Goal: Information Seeking & Learning: Find specific page/section

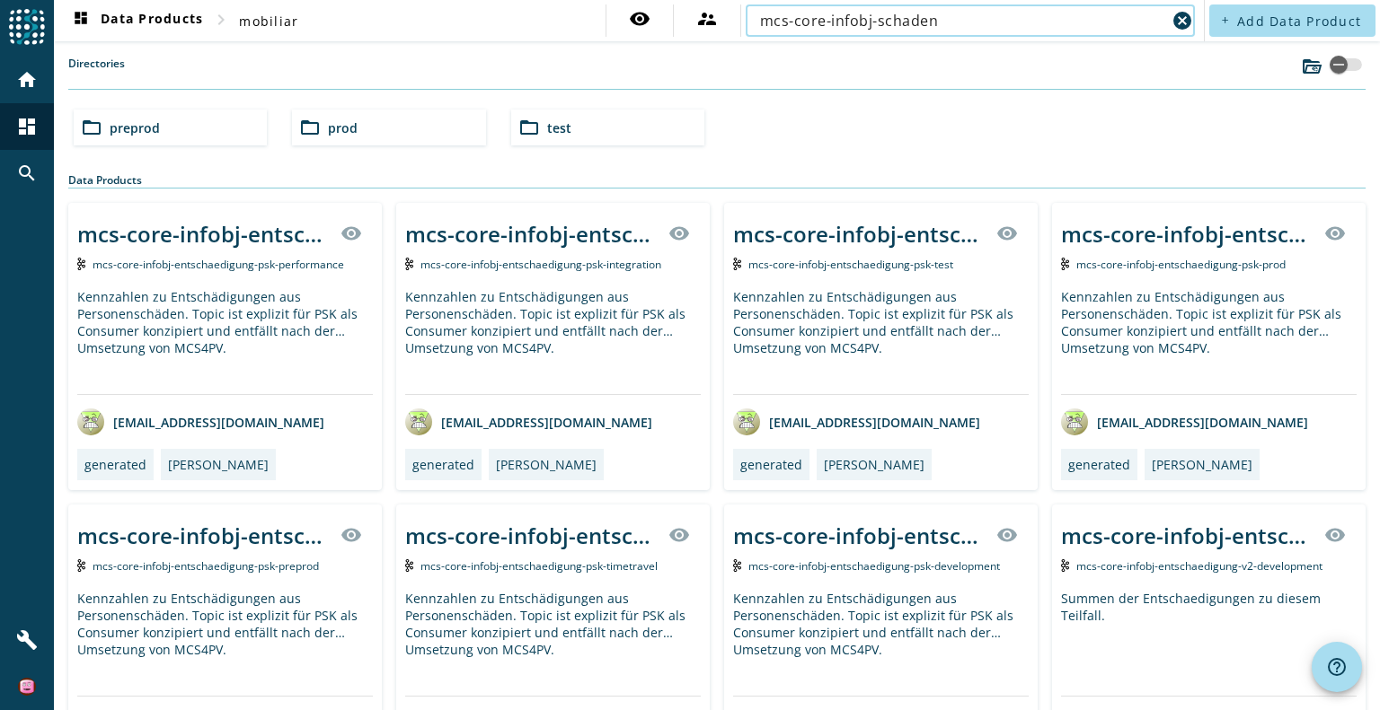
type input "mcs-core-infobj-schaden"
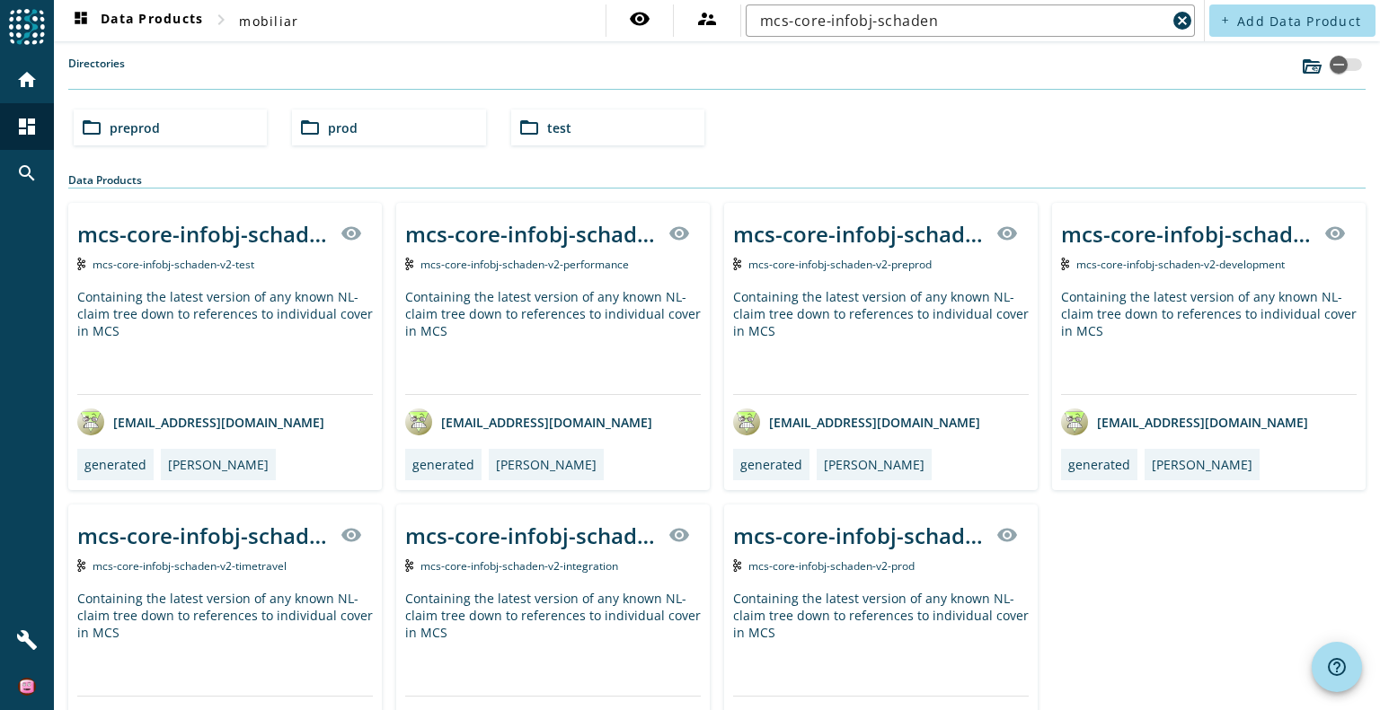
click at [877, 309] on div "Containing the latest version of any known NL-claim tree down to references to …" at bounding box center [880, 341] width 295 height 106
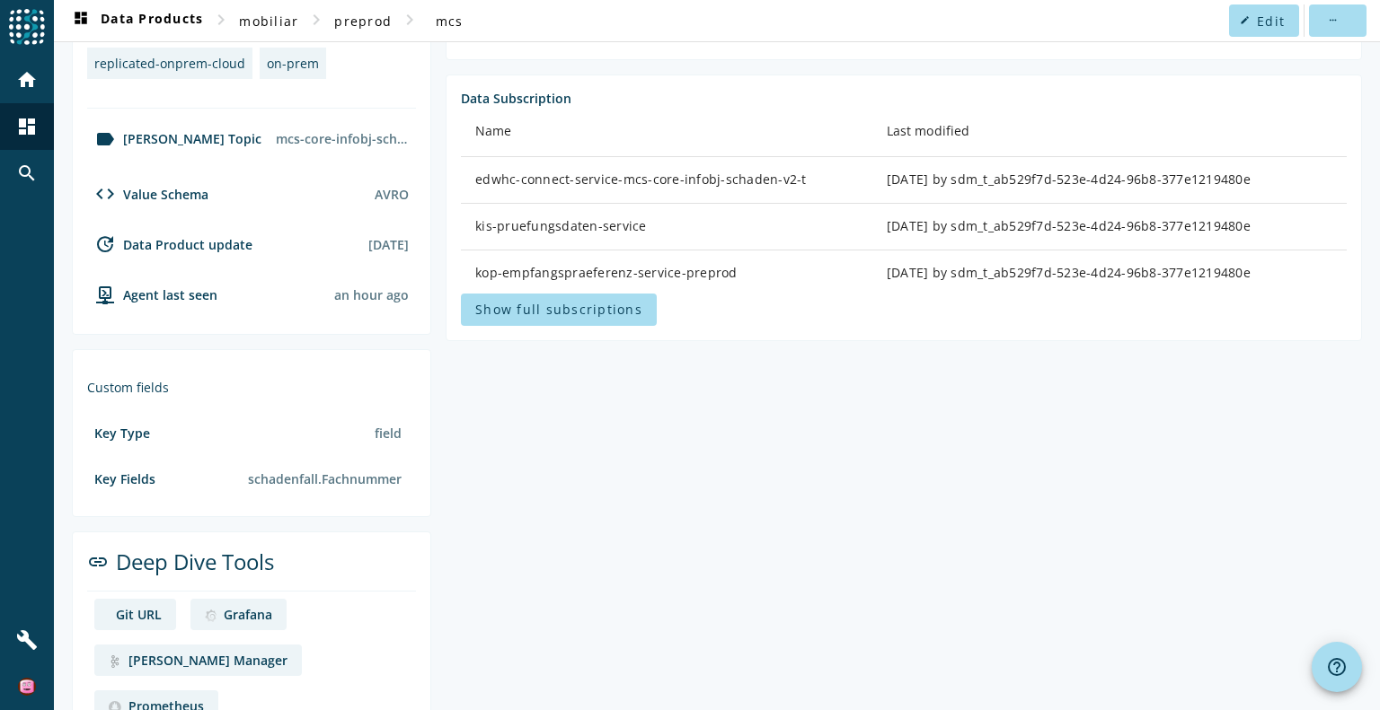
scroll to position [578, 0]
click at [225, 607] on div "Grafana" at bounding box center [248, 615] width 48 height 17
click at [130, 662] on div "[PERSON_NAME] Manager" at bounding box center [207, 661] width 159 height 17
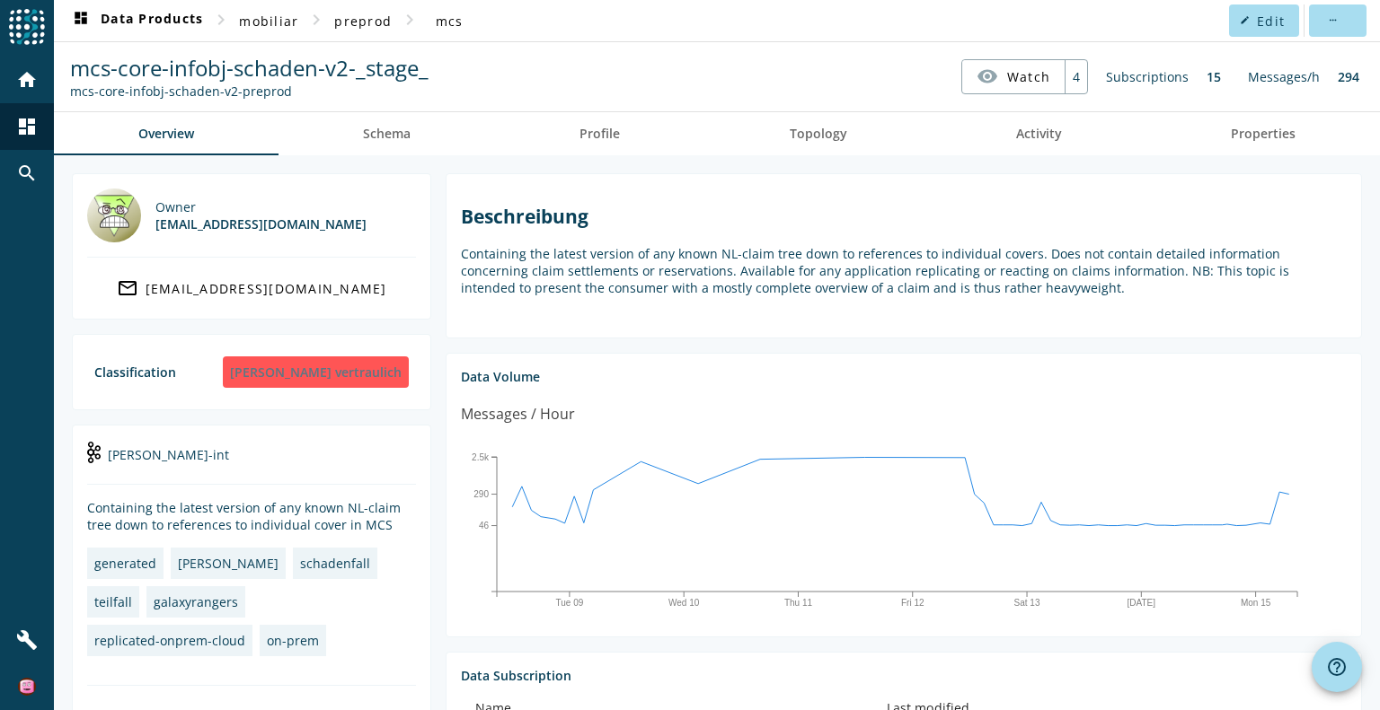
scroll to position [3, 0]
drag, startPoint x: 1213, startPoint y: 77, endPoint x: 1144, endPoint y: 80, distance: 69.2
click at [1144, 80] on div "Subscriptions 15" at bounding box center [1163, 74] width 133 height 35
click at [1144, 80] on div "Subscriptions" at bounding box center [1147, 74] width 101 height 35
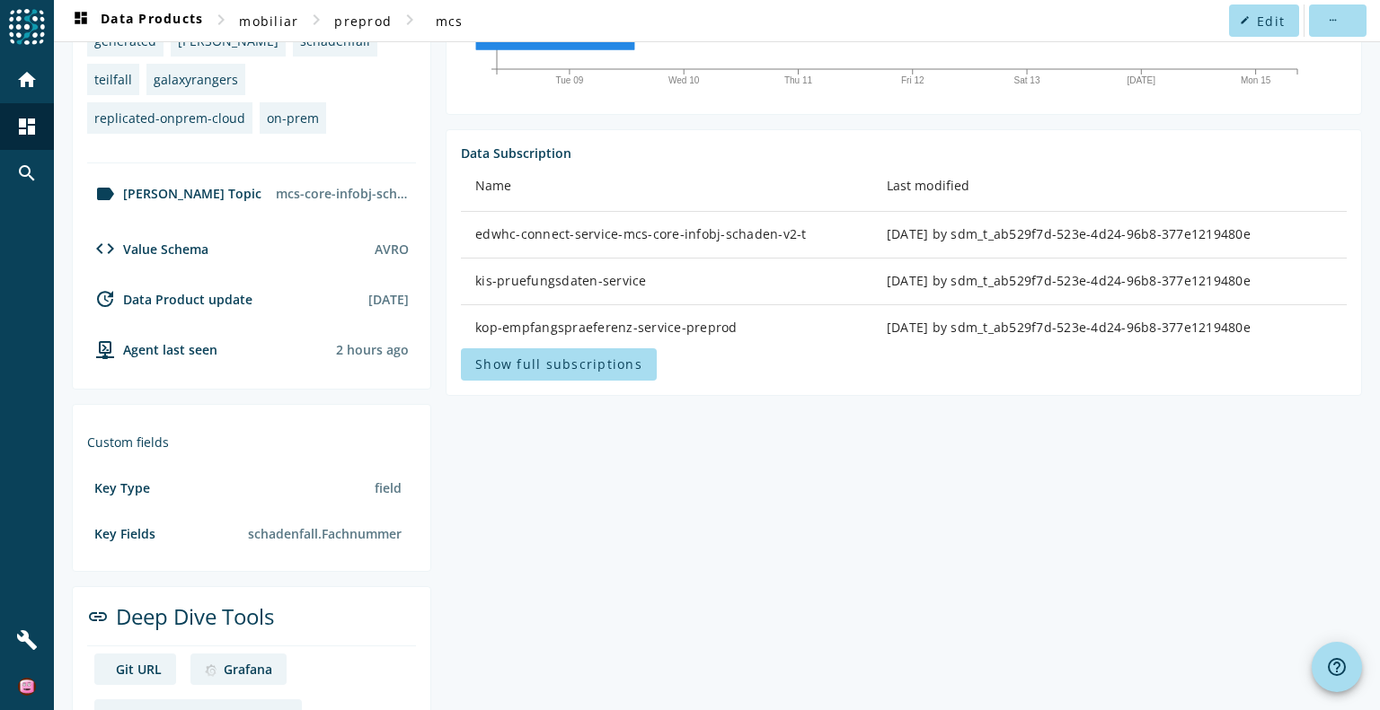
scroll to position [523, 0]
click at [583, 374] on span at bounding box center [559, 365] width 196 height 43
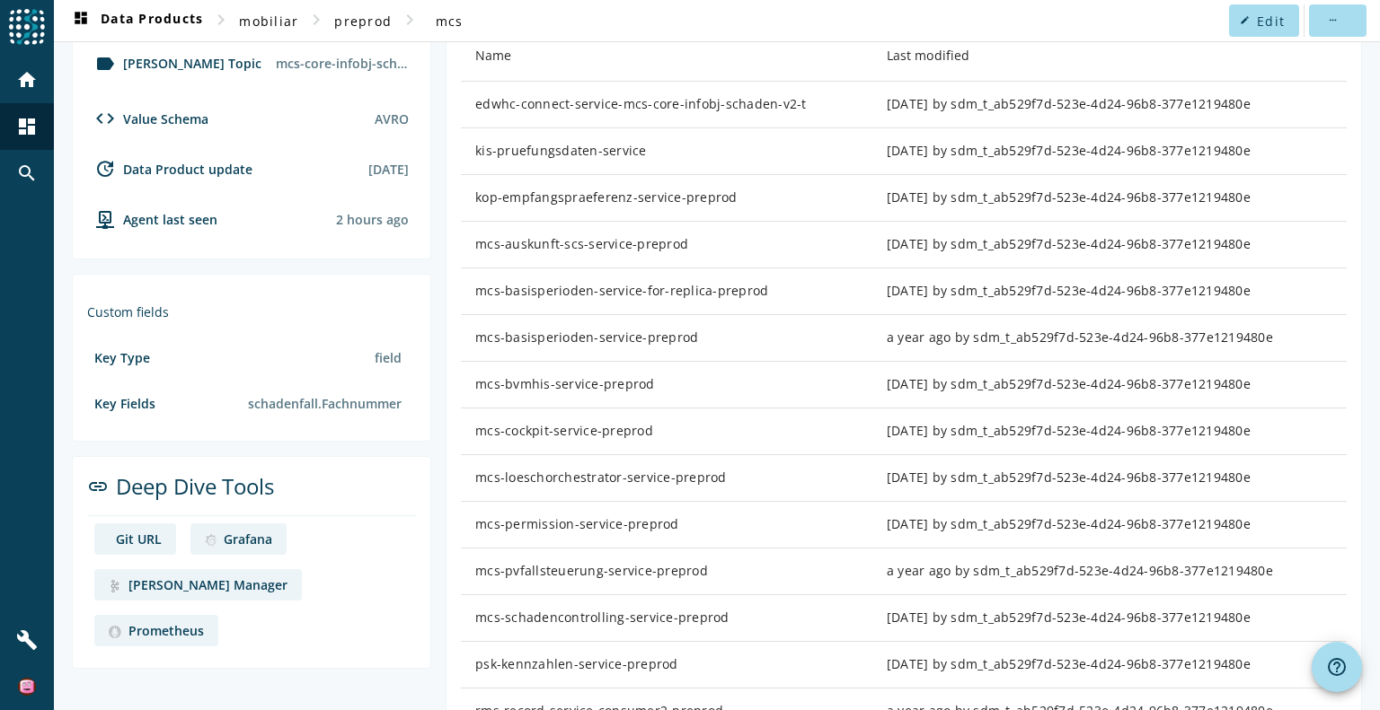
scroll to position [645, 0]
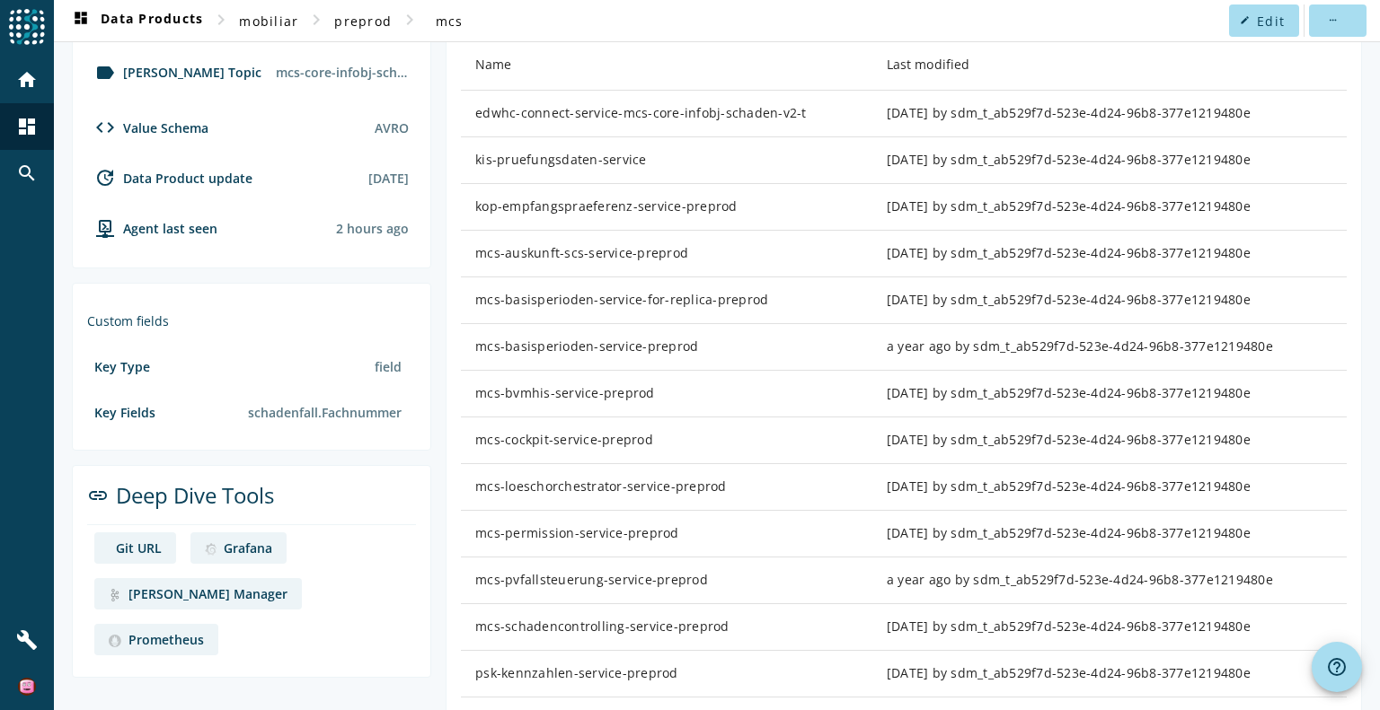
drag, startPoint x: 467, startPoint y: 295, endPoint x: 1270, endPoint y: 287, distance: 803.0
click at [1270, 287] on tr "mcs-basisperioden-service-for-replica-preprod [DATE] by sdm_t_ab529f7d-523e-4d2…" at bounding box center [904, 301] width 886 height 47
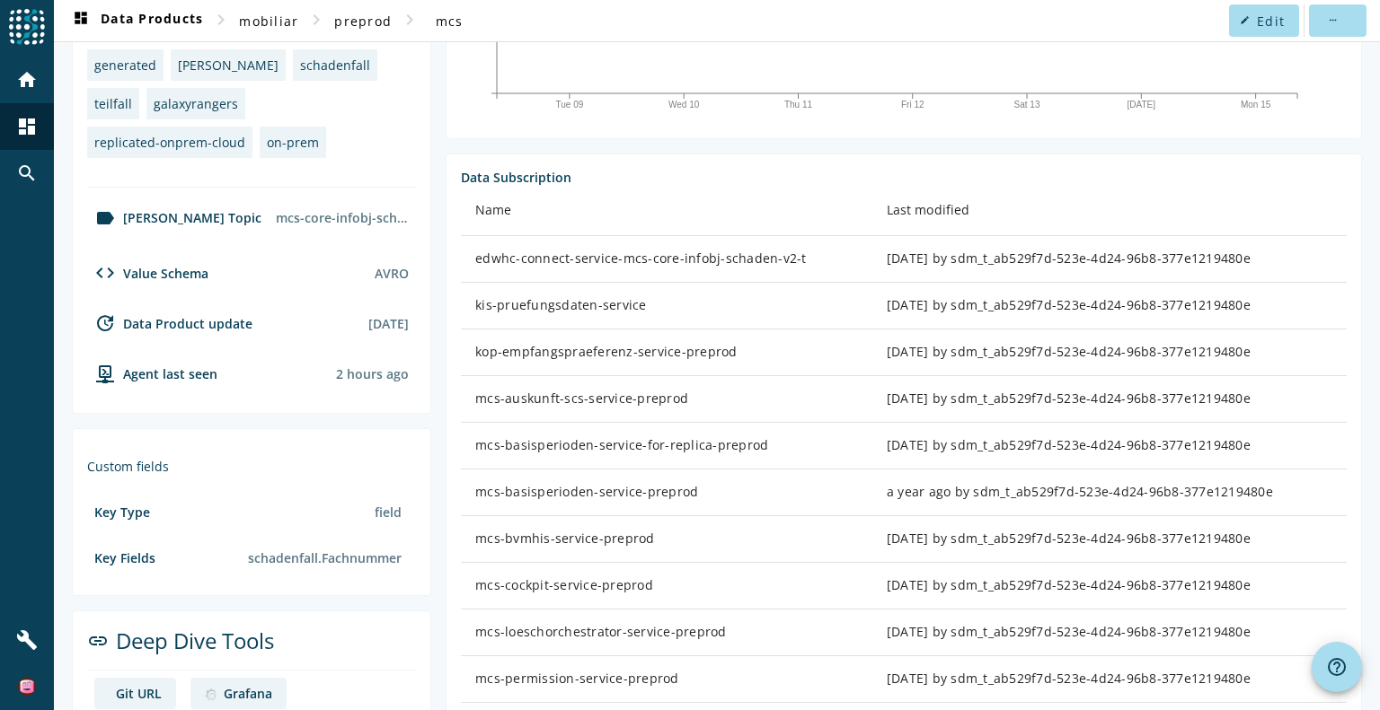
scroll to position [500, 0]
click at [480, 394] on div "mcs-auskunft-scs-service-preprod" at bounding box center [666, 398] width 383 height 18
drag, startPoint x: 468, startPoint y: 435, endPoint x: 762, endPoint y: 439, distance: 293.7
click at [762, 439] on td "mcs-basisperioden-service-for-replica-preprod" at bounding box center [666, 445] width 411 height 47
copy div "mcs-basisperioden-service-for-replica-preprod"
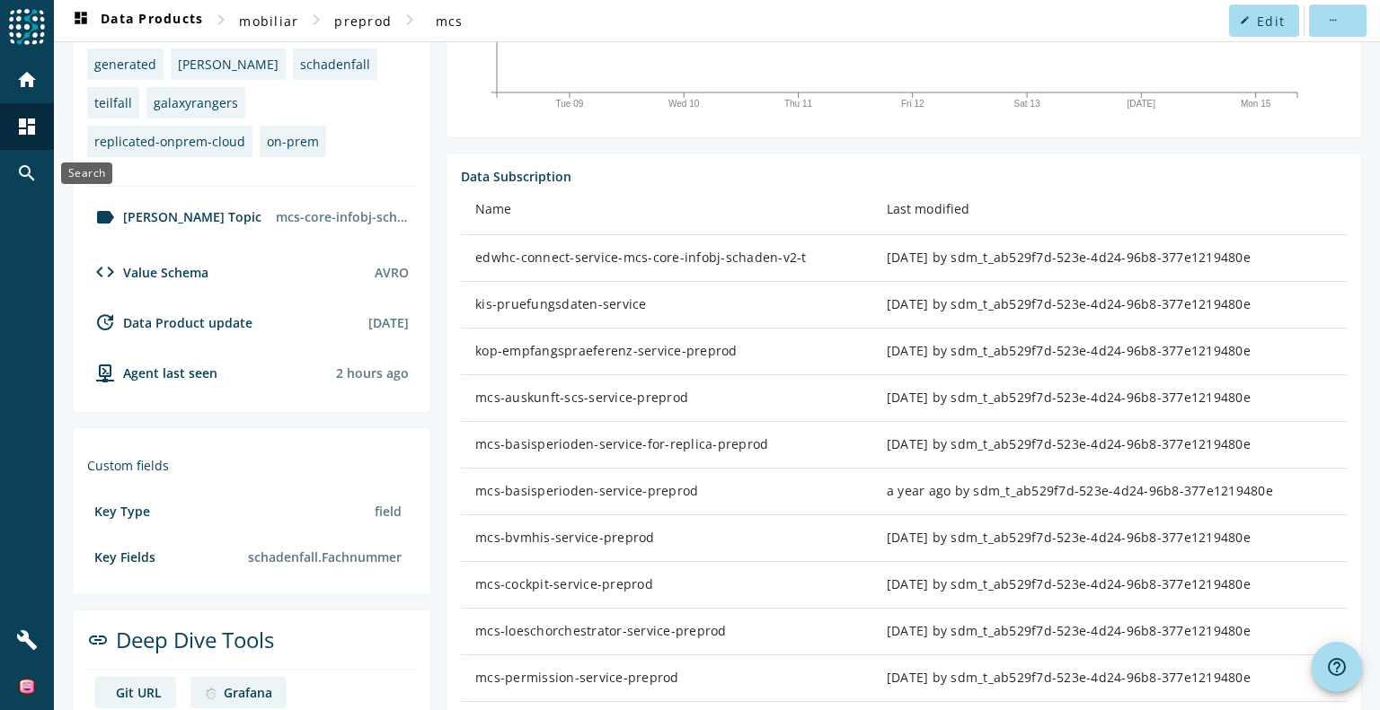
click at [27, 150] on div "search" at bounding box center [27, 173] width 47 height 47
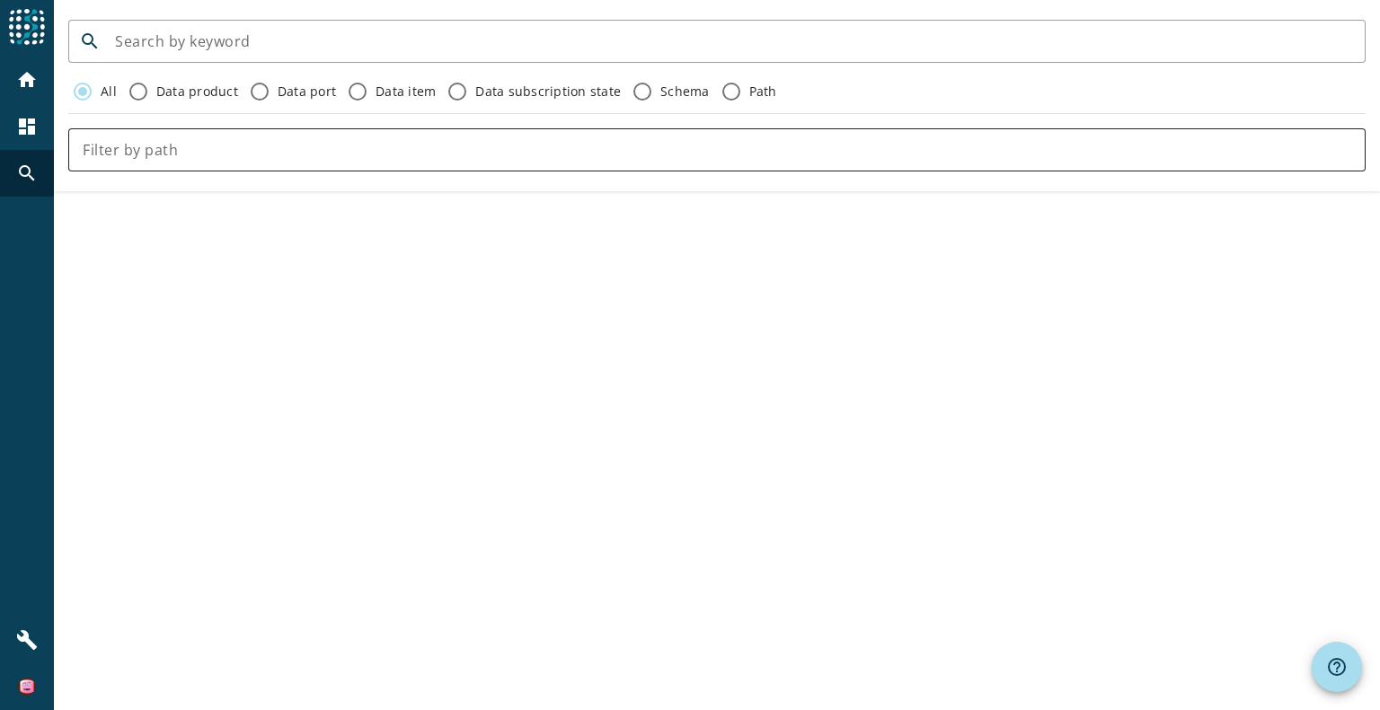
click at [334, 163] on div at bounding box center [717, 149] width 1268 height 43
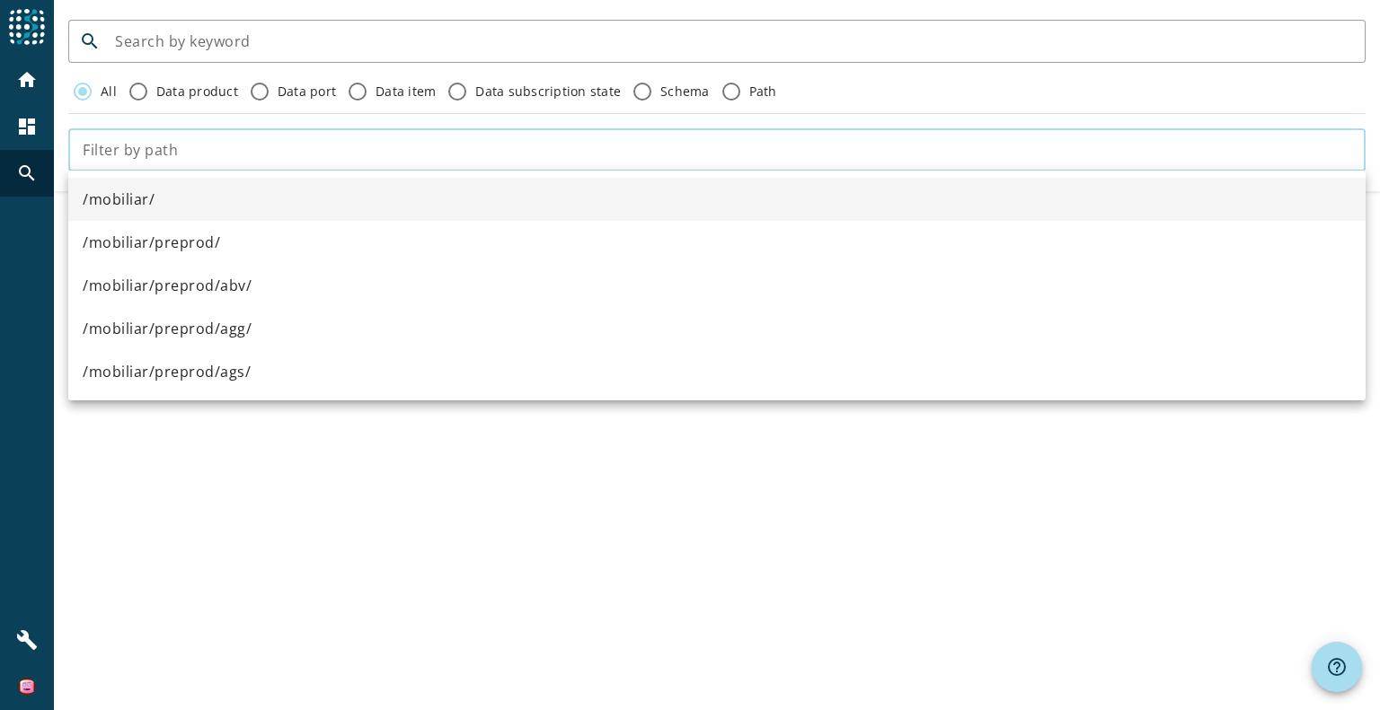
paste input "mcs-basisperioden-service-for-replica-preprod"
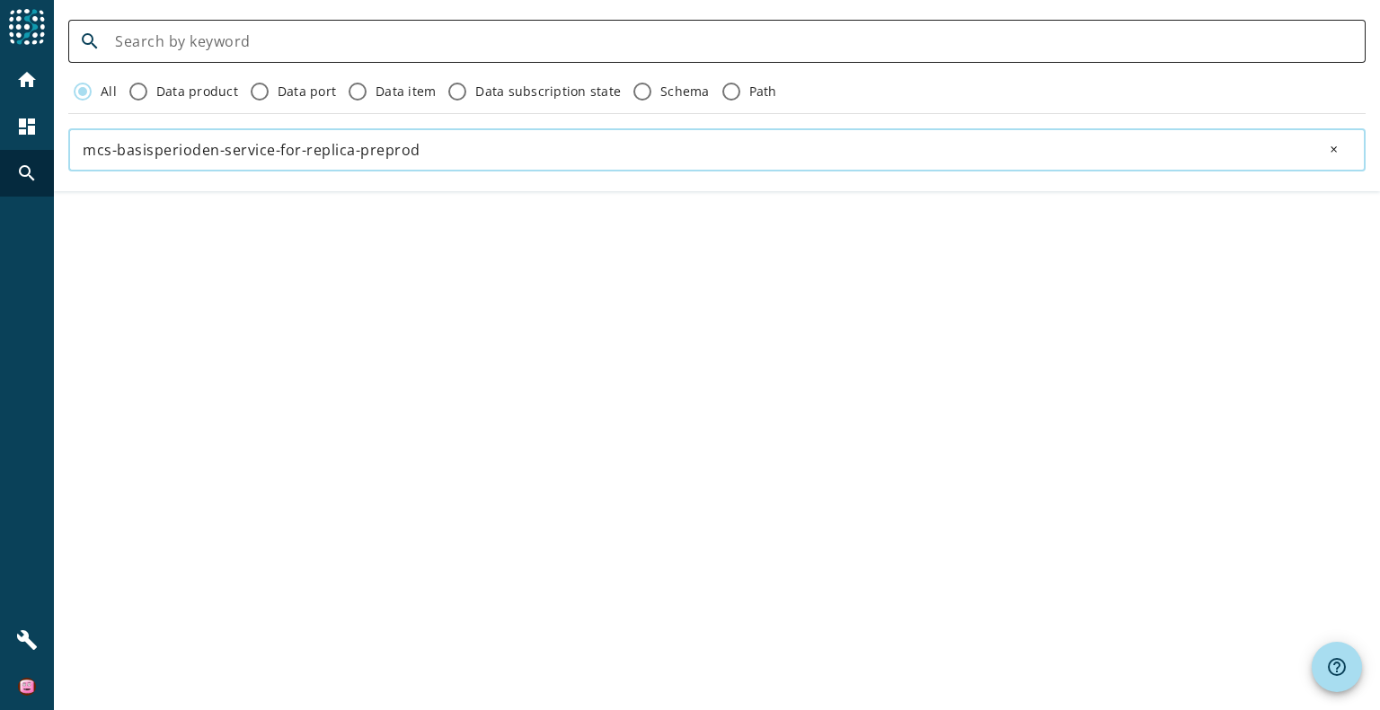
type input "mcs-basisperioden-service-for-replica-preprod"
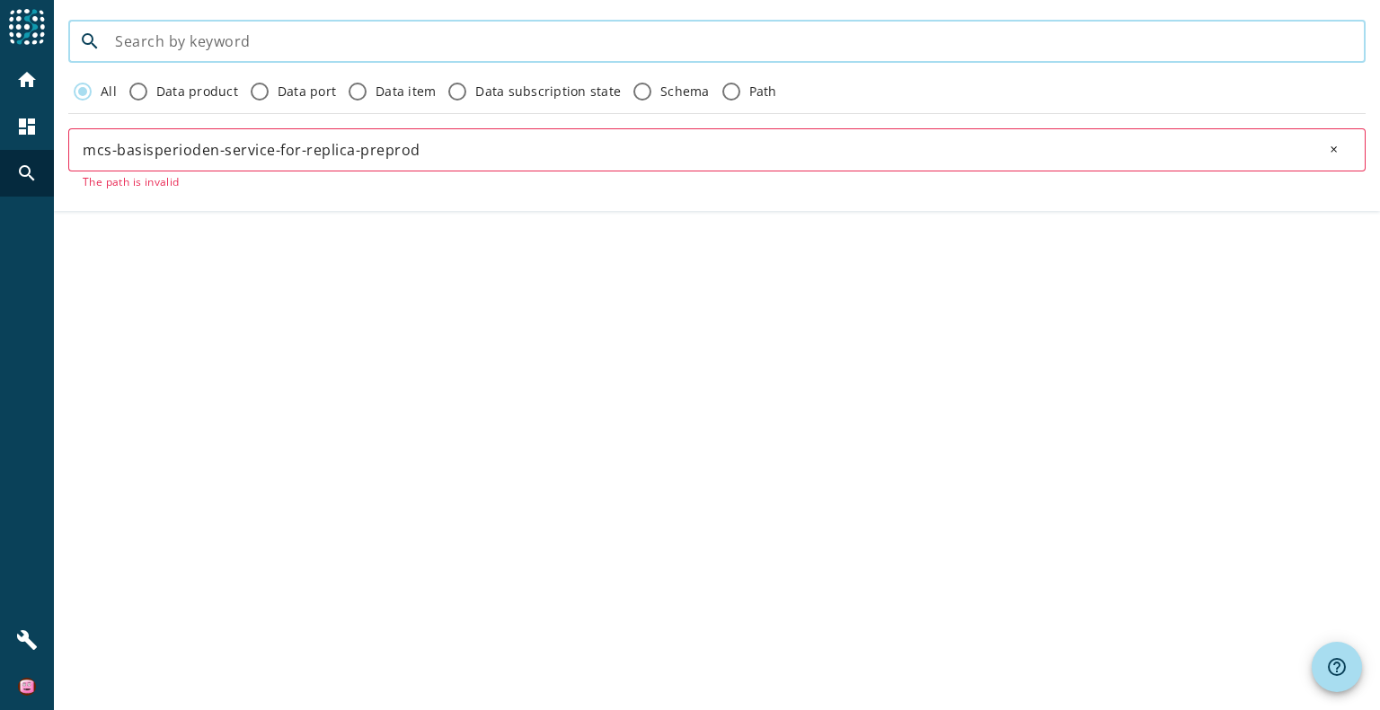
click at [231, 48] on input at bounding box center [733, 42] width 1236 height 22
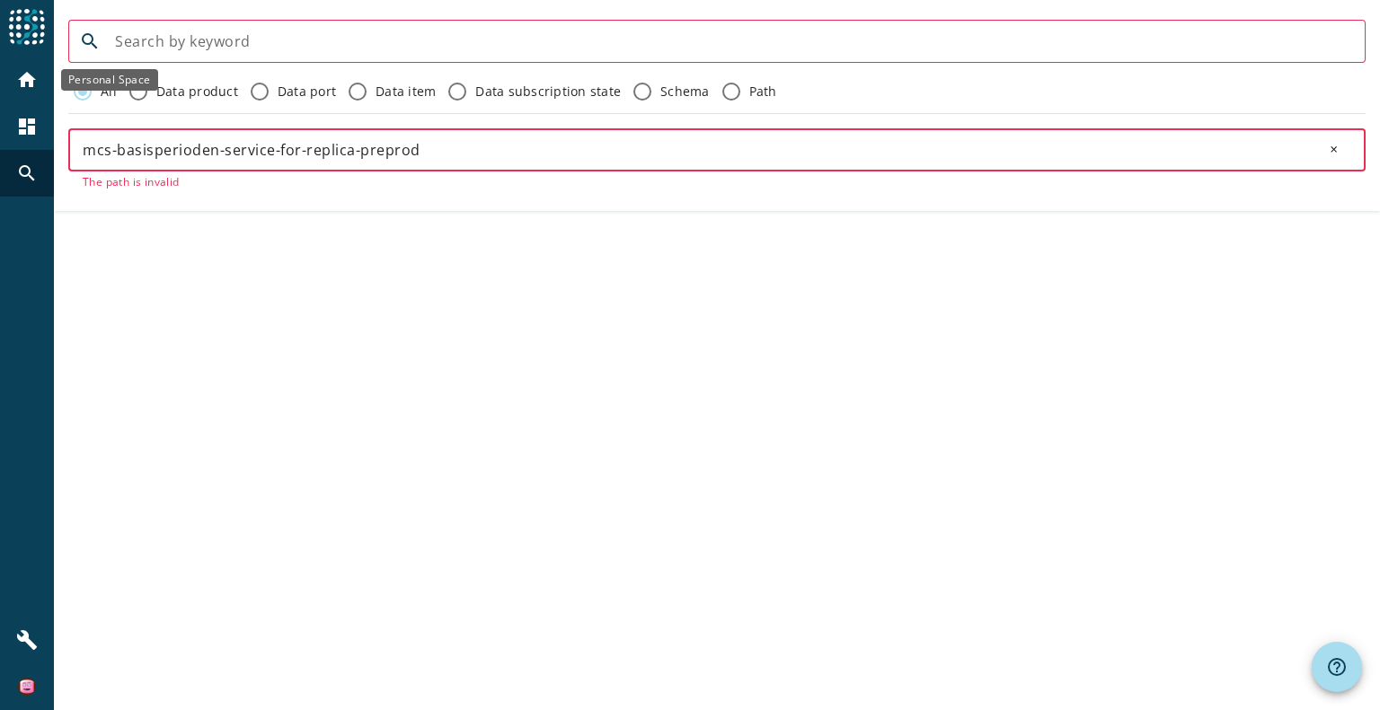
drag, startPoint x: 467, startPoint y: 144, endPoint x: 41, endPoint y: 84, distance: 429.9
click at [41, 84] on div "menu Agoora home dashboard search build search All Data product Data port Data …" at bounding box center [690, 355] width 1380 height 710
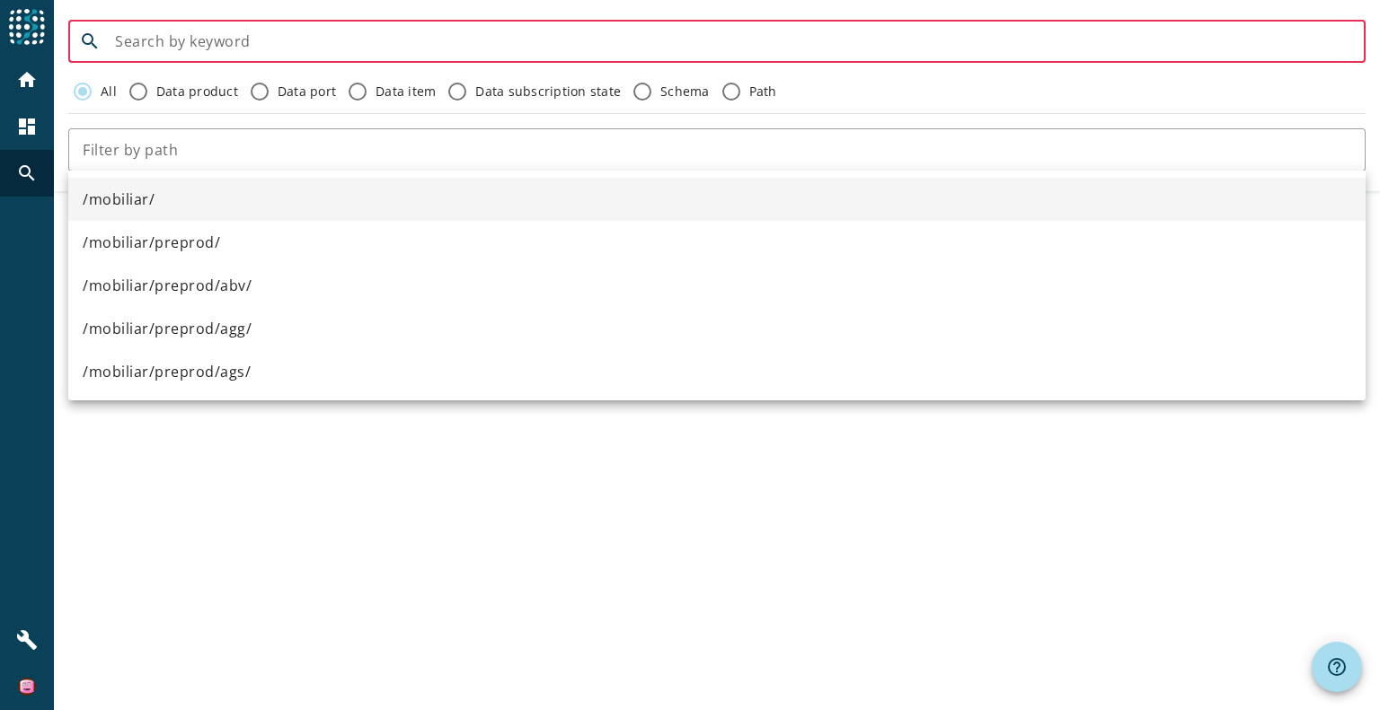
click at [192, 40] on input at bounding box center [733, 42] width 1236 height 22
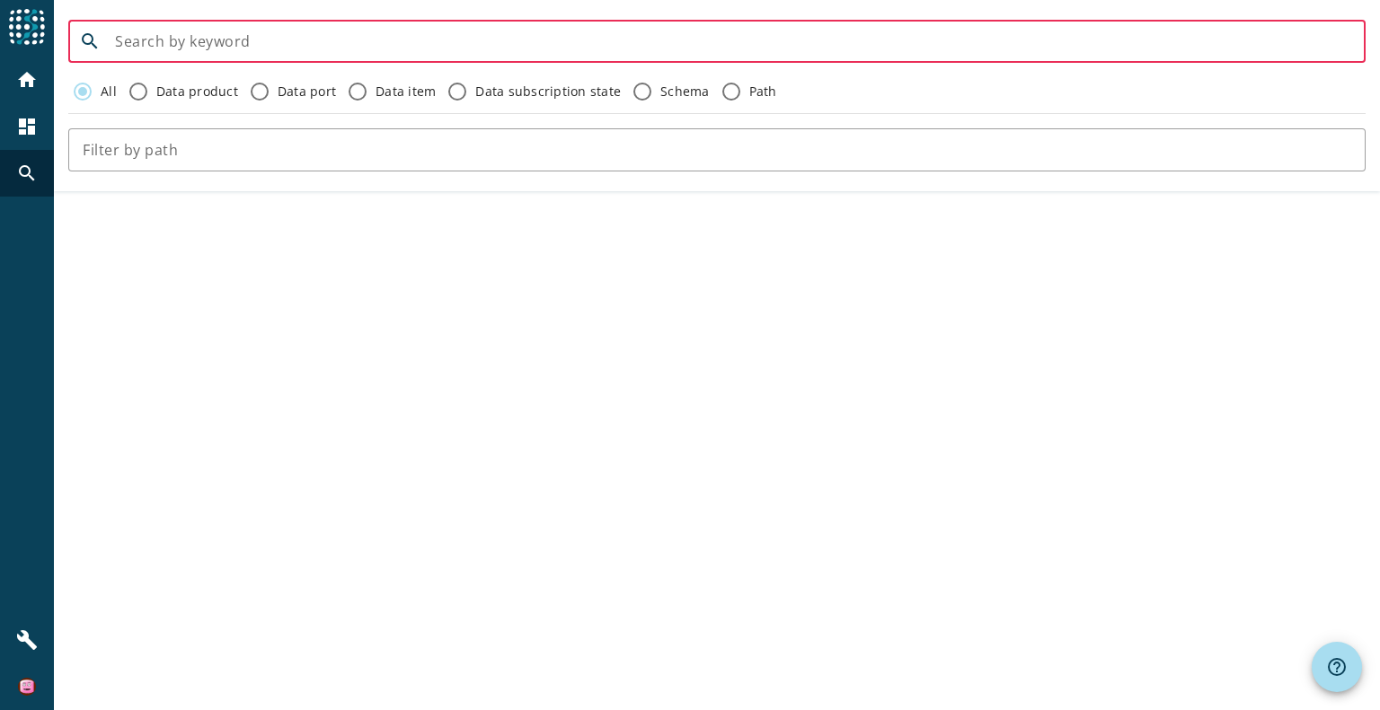
paste input "mcs-basisperioden-service-for-replica-preprod"
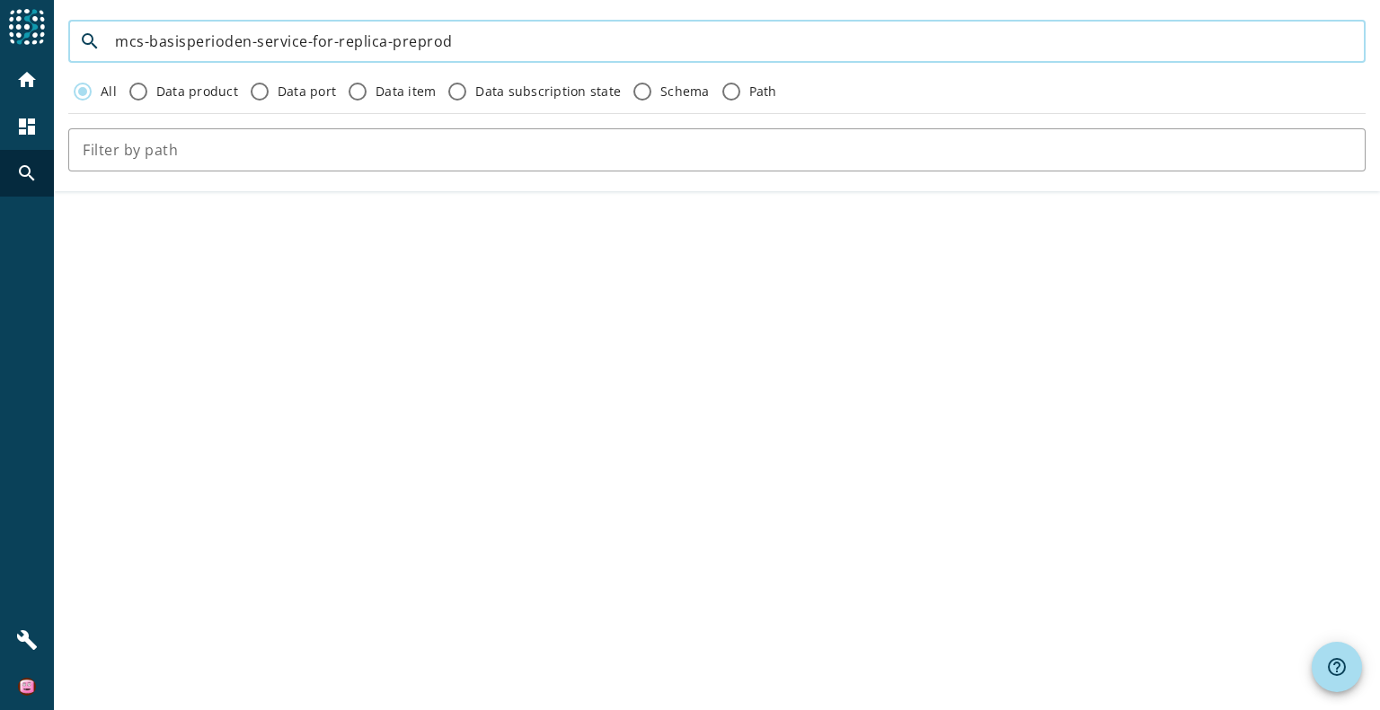
type input "mcs-basisperioden-service-for-replica-preprod"
click at [490, 92] on label "Data subscription state" at bounding box center [546, 92] width 149 height 18
click at [472, 92] on input "Data subscription state" at bounding box center [457, 91] width 29 height 29
radio input "true"
click at [456, 31] on input "mcs-basisperioden-service-for-replica-preprod" at bounding box center [733, 42] width 1236 height 22
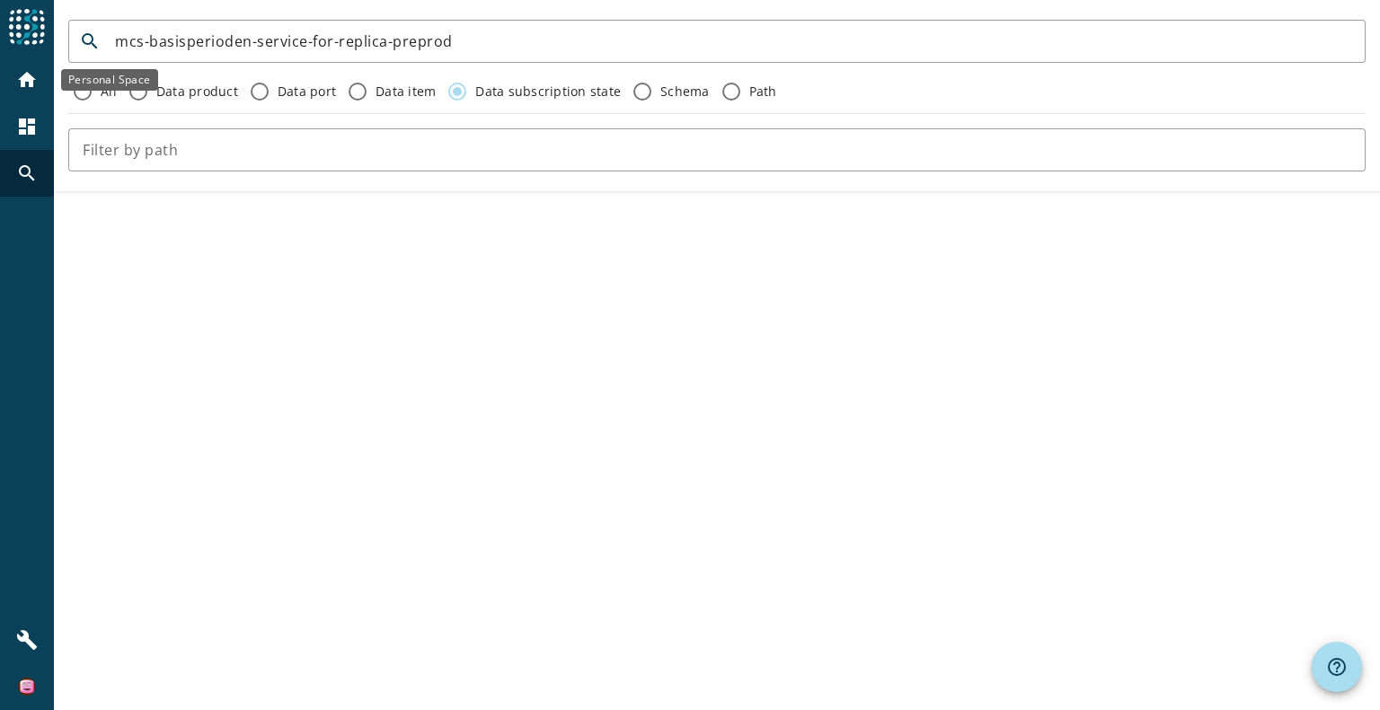
click at [33, 75] on mat-icon "home" at bounding box center [27, 80] width 22 height 22
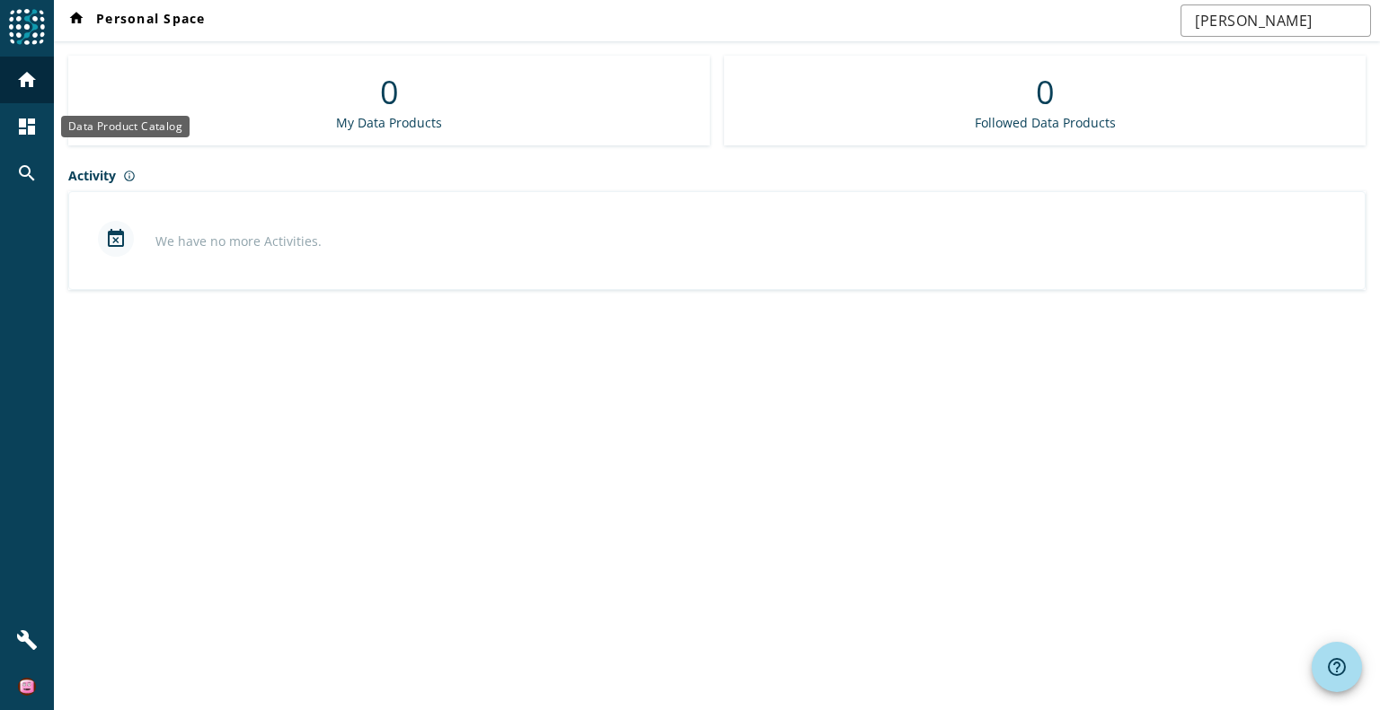
click at [41, 122] on div "dashboard" at bounding box center [27, 126] width 47 height 47
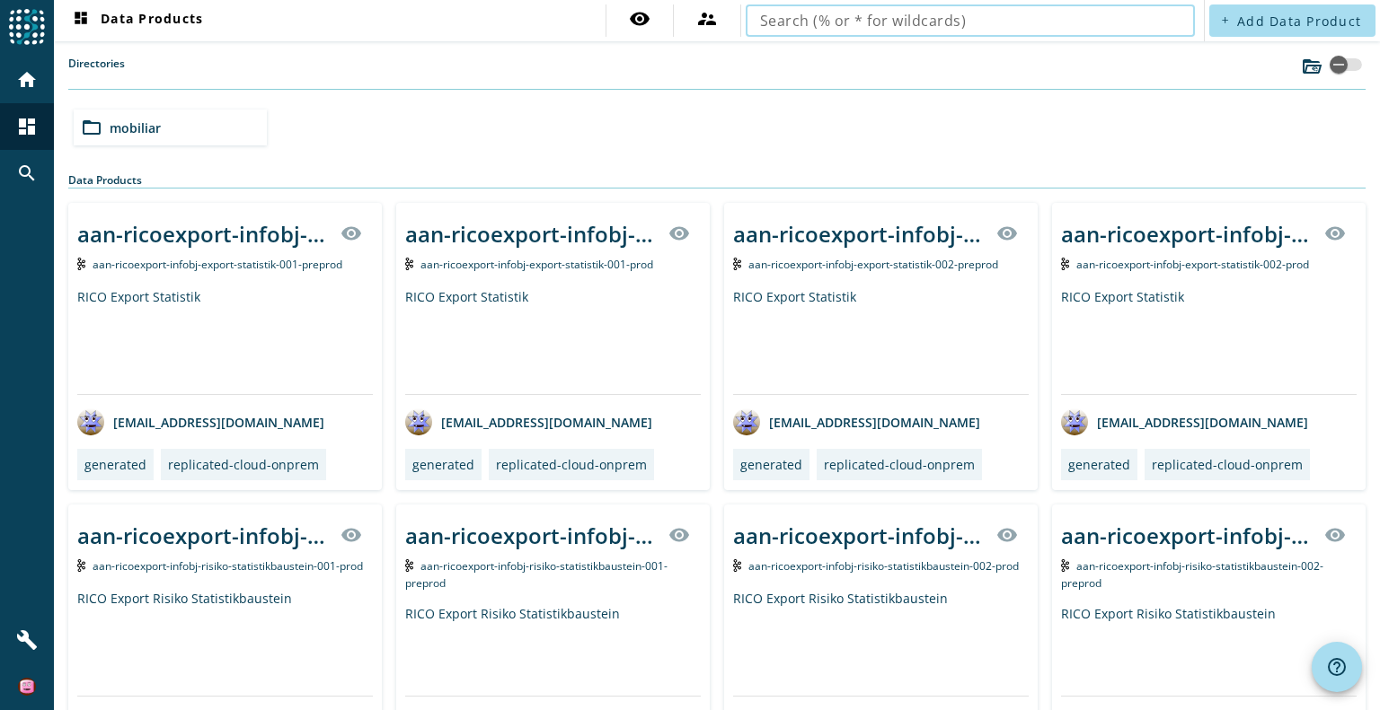
click at [331, 60] on div "Directories" at bounding box center [716, 73] width 1297 height 34
type input "mcs-basisperioden-service-for-replica-preprod"
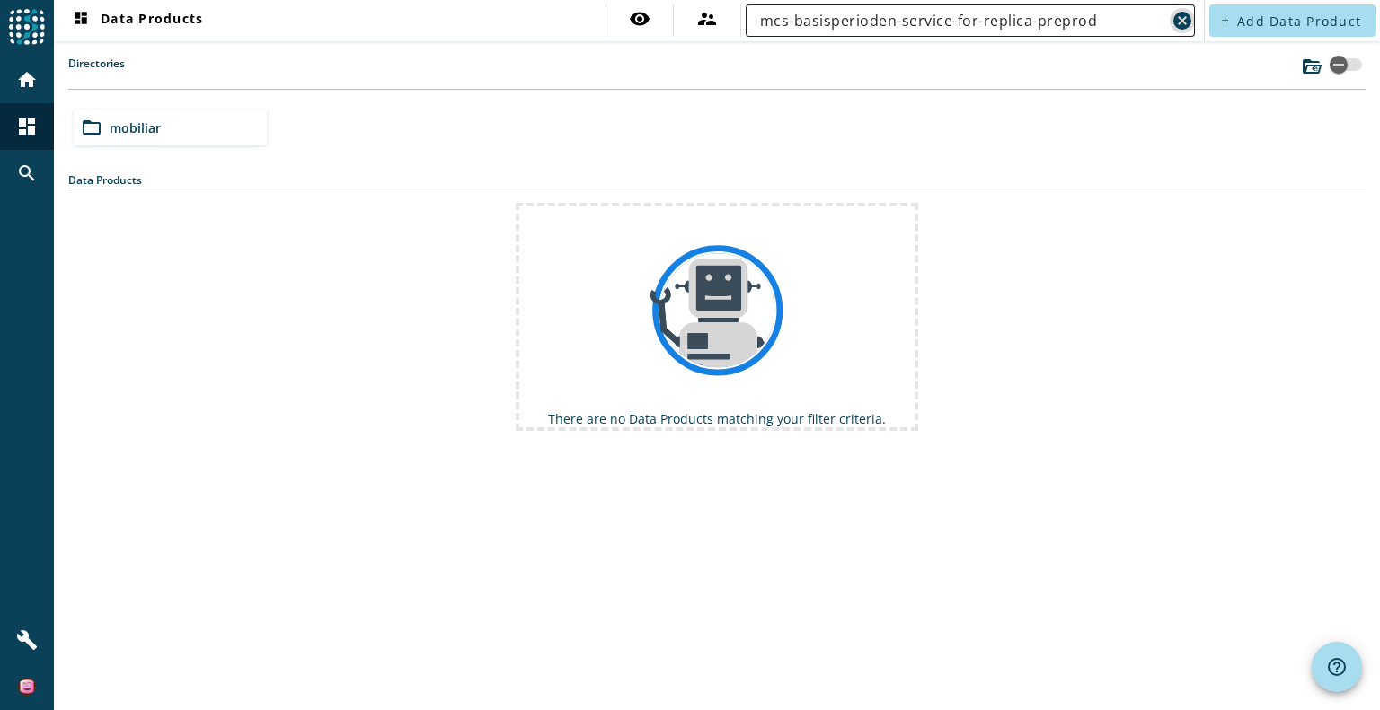
click at [1177, 27] on mat-icon "cancel" at bounding box center [1182, 21] width 22 height 22
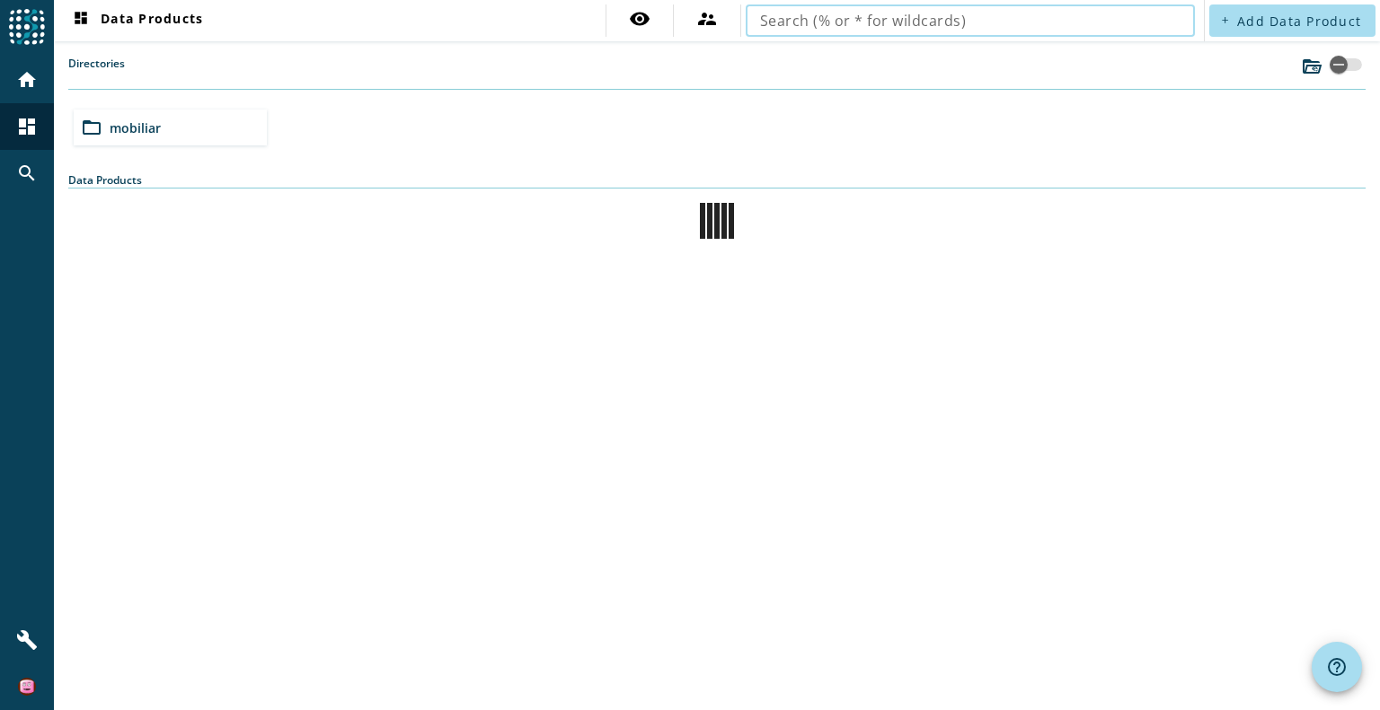
click at [752, 122] on div "folder_open mobiliar" at bounding box center [716, 127] width 1301 height 50
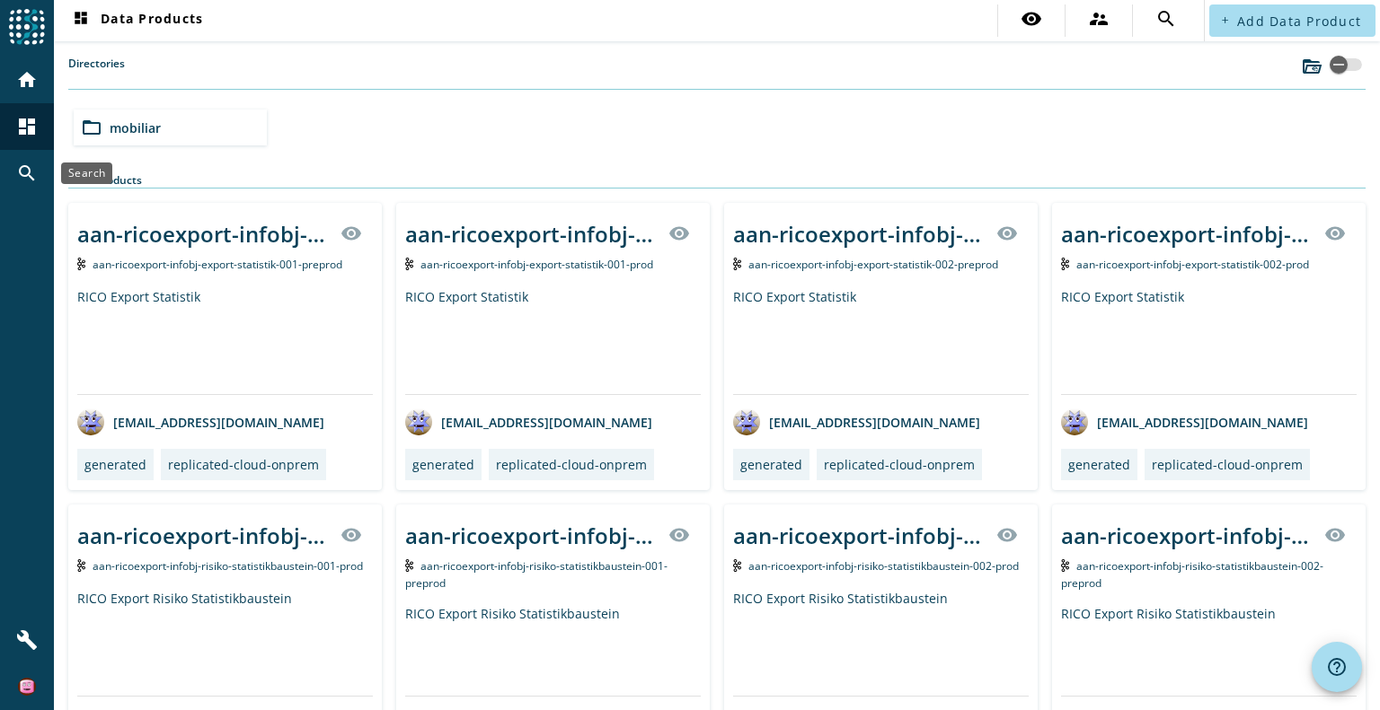
click at [32, 179] on mat-icon "search" at bounding box center [27, 174] width 22 height 22
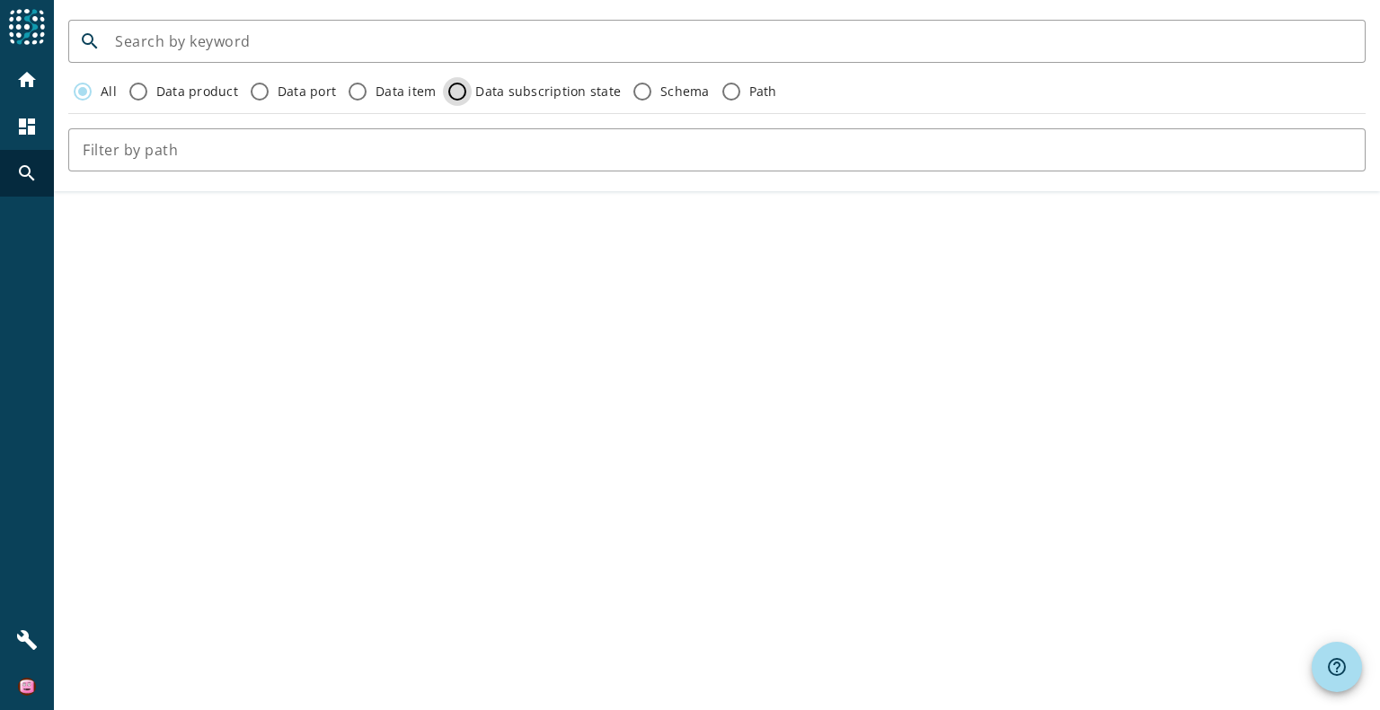
click at [451, 93] on input "Data subscription state" at bounding box center [457, 91] width 29 height 29
radio input "true"
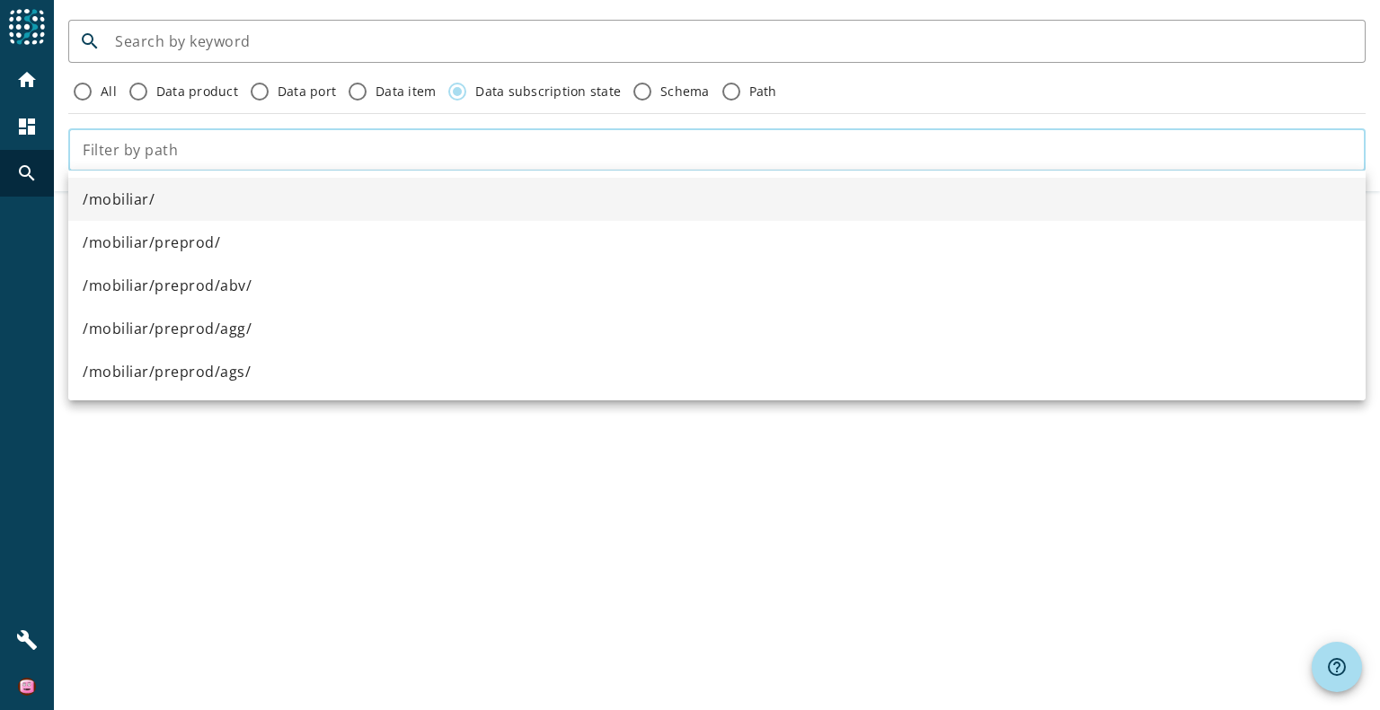
click at [427, 150] on input "text" at bounding box center [717, 150] width 1268 height 22
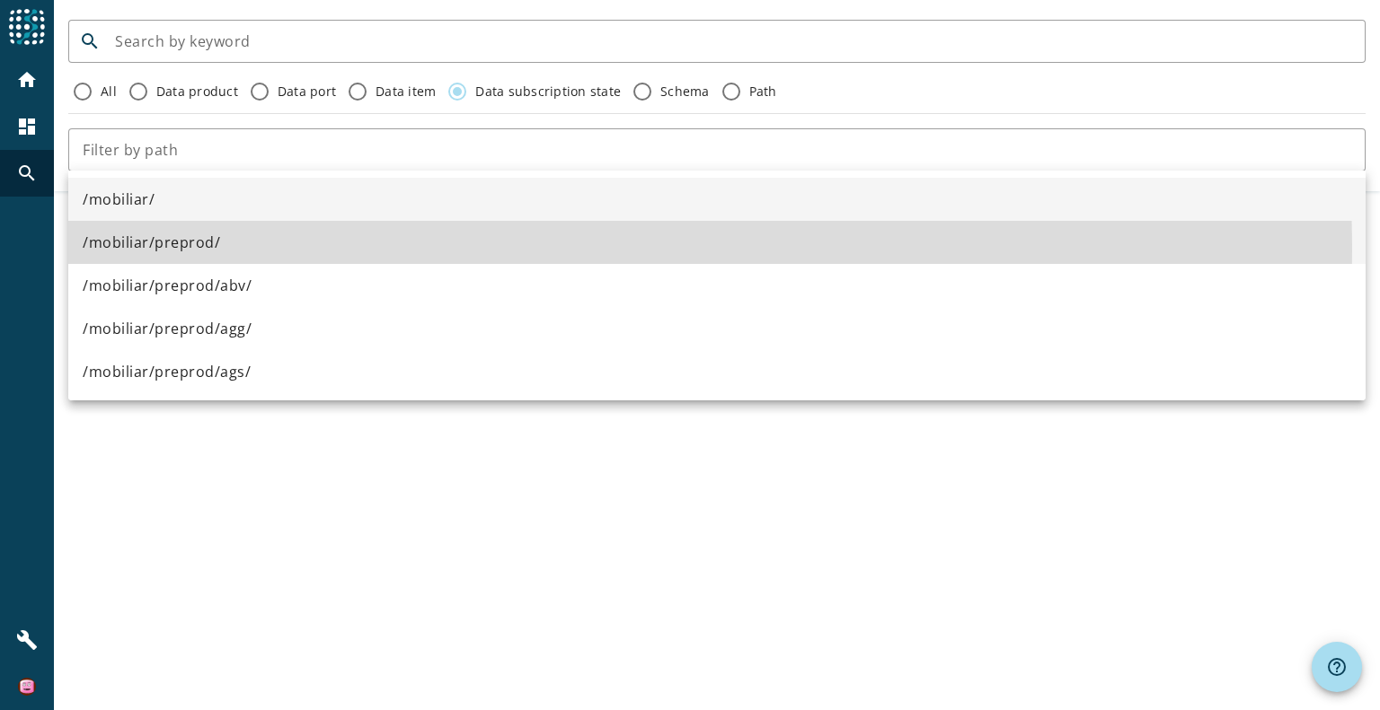
click at [201, 251] on span "/mobiliar/preprod/" at bounding box center [151, 243] width 137 height 22
type input "/mobiliar/preprod/"
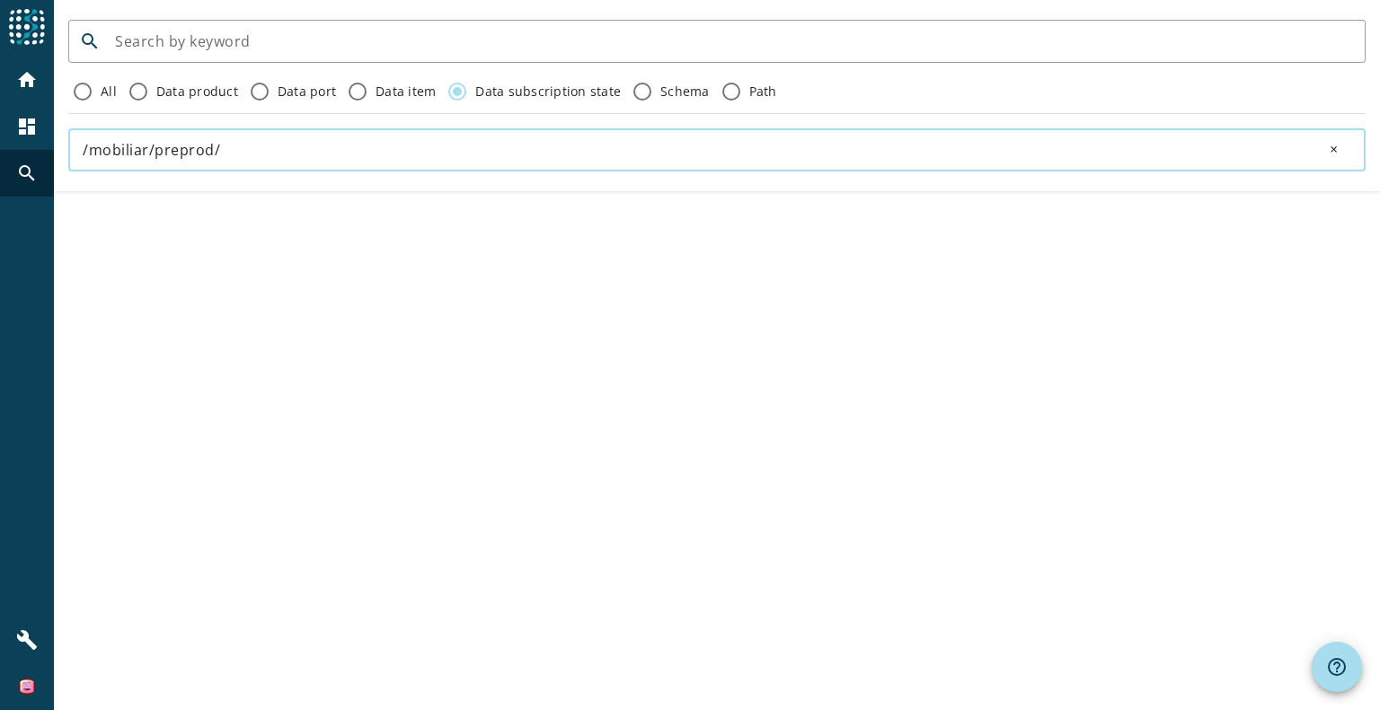
click button "close" at bounding box center [1336, 150] width 57 height 36
click at [570, 102] on div "Data subscription state" at bounding box center [532, 91] width 178 height 29
click at [314, 113] on form "search All Data product Data port Data item Data subscription state Schema Path" at bounding box center [717, 96] width 1326 height 166
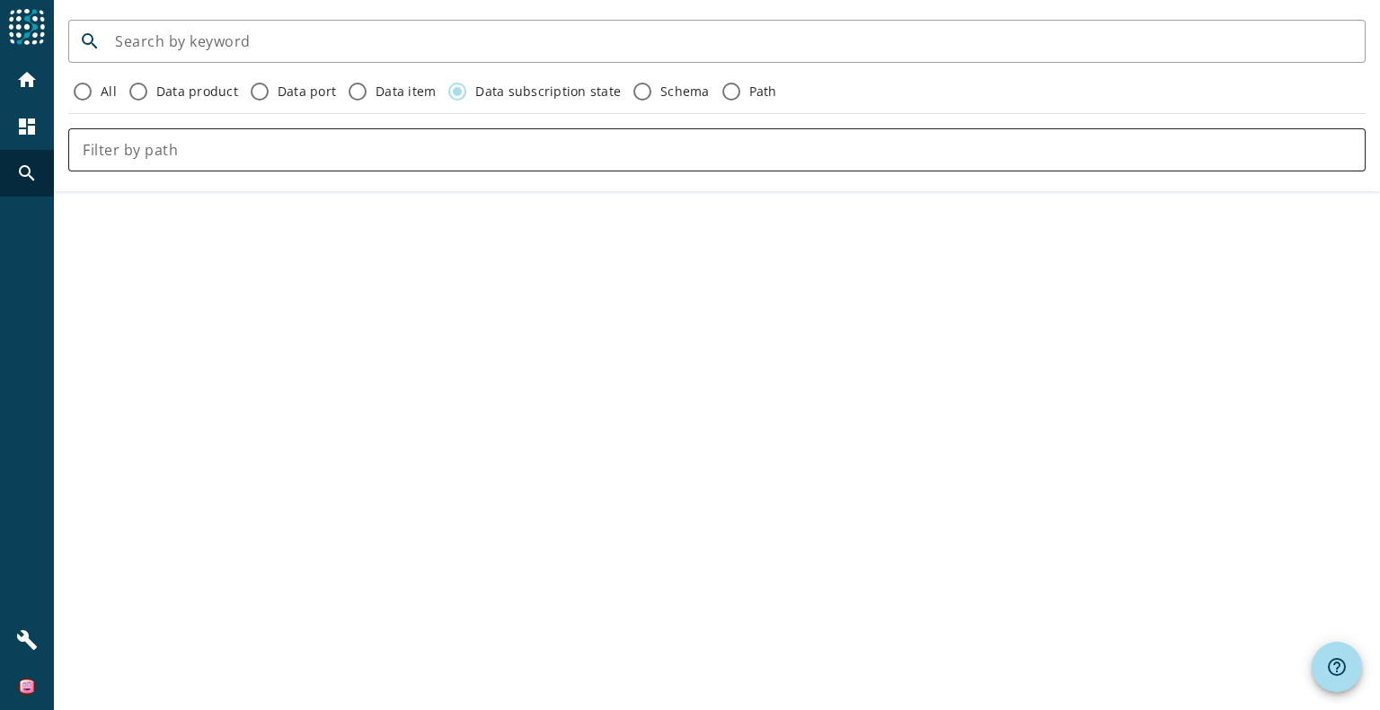
click at [313, 146] on input "text" at bounding box center [717, 150] width 1268 height 22
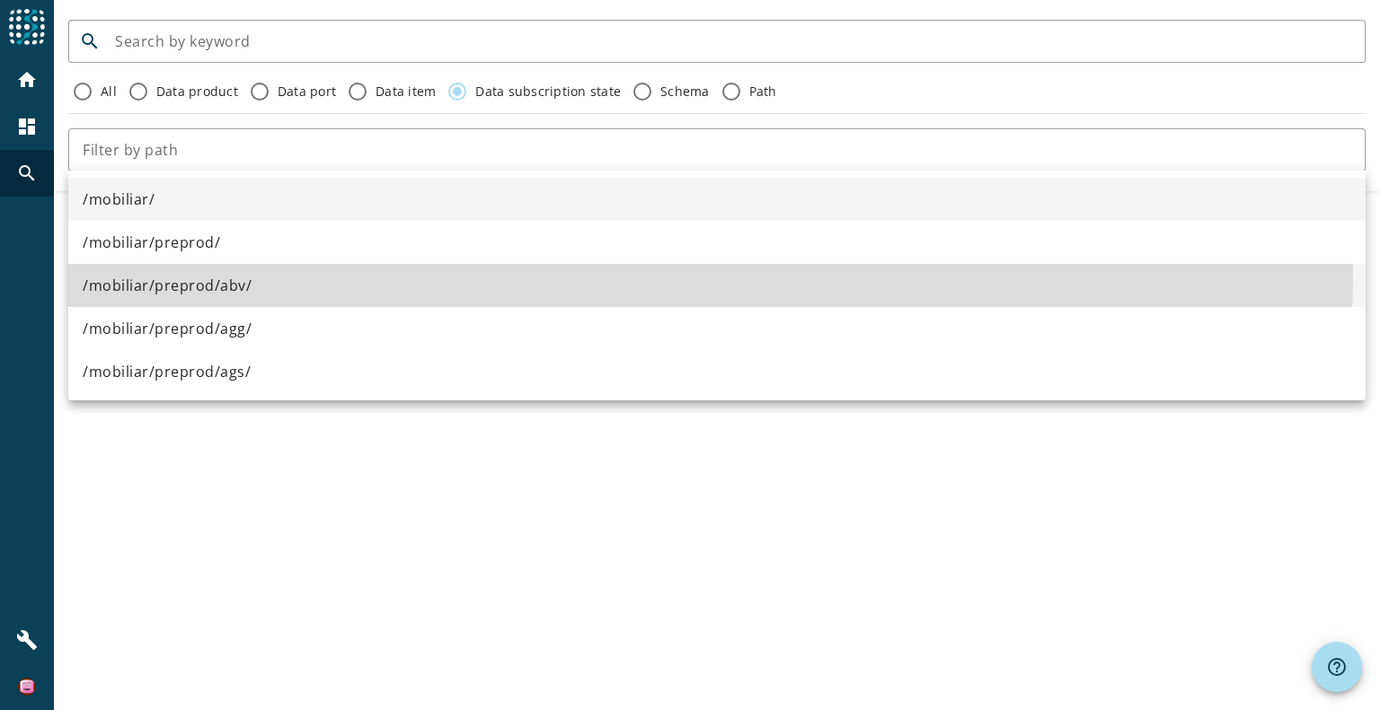
click at [241, 265] on mat-option "/mobiliar/preprod/abv/" at bounding box center [716, 285] width 1297 height 43
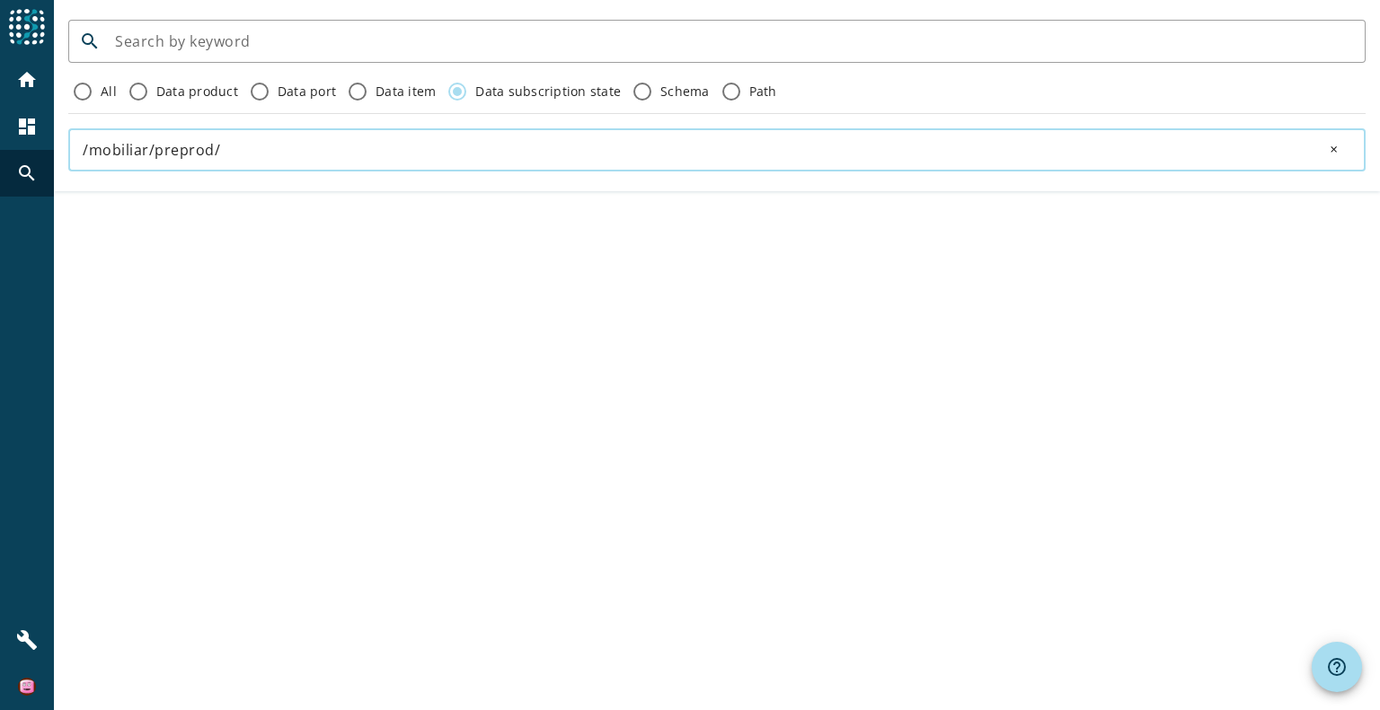
type input "/mobiliar/preprod/"
click button "close" at bounding box center [1336, 150] width 57 height 36
click at [111, 91] on label "All" at bounding box center [107, 92] width 20 height 18
click at [97, 91] on input "All" at bounding box center [82, 91] width 29 height 29
radio input "true"
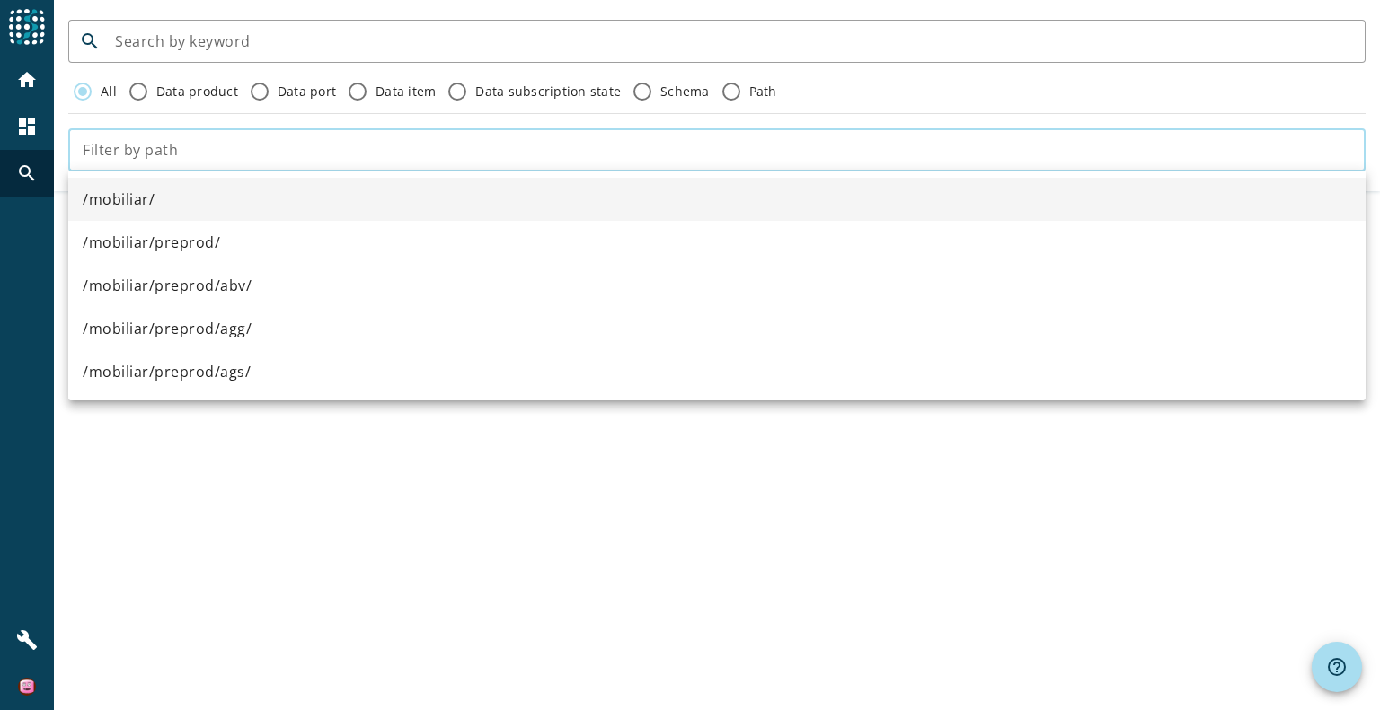
click at [165, 139] on input "text" at bounding box center [717, 150] width 1268 height 22
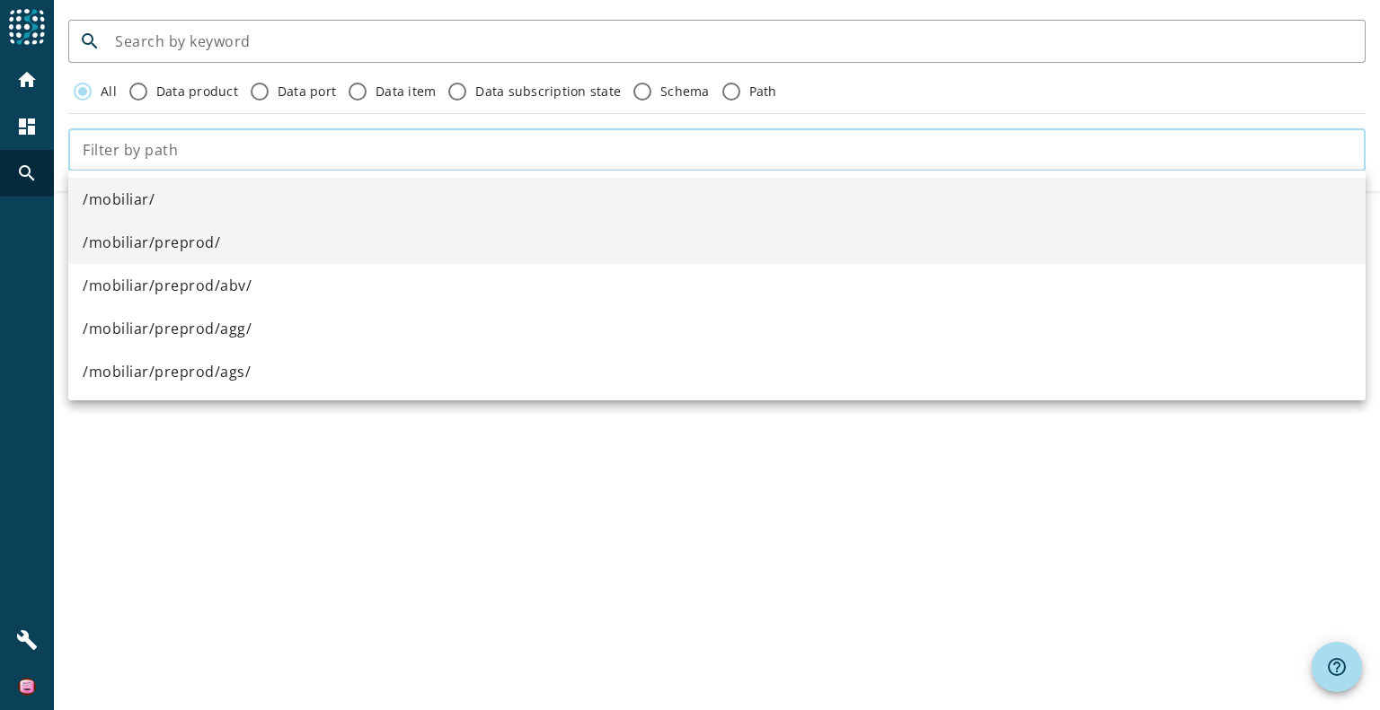
click at [207, 246] on span "/mobiliar/preprod/" at bounding box center [151, 243] width 137 height 22
type input "/mobiliar/preprod/"
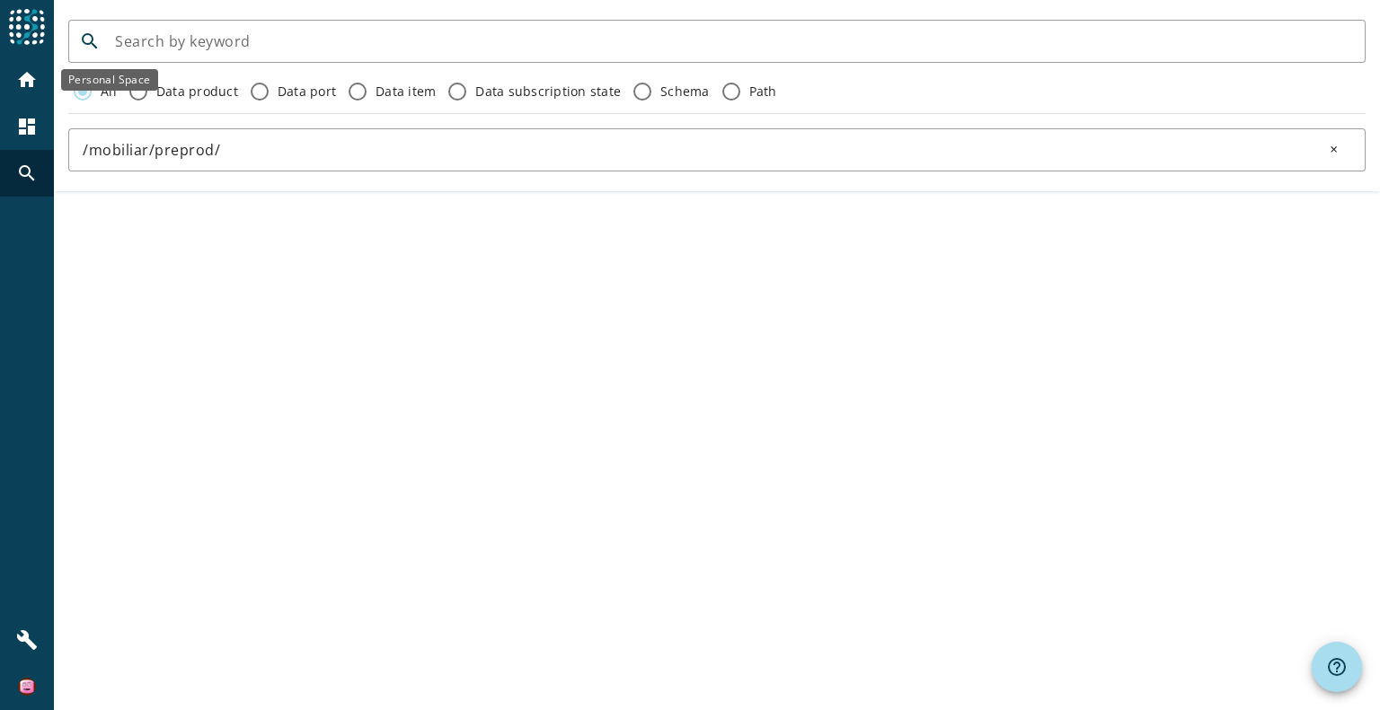
click at [22, 69] on mat-icon "home" at bounding box center [27, 80] width 22 height 22
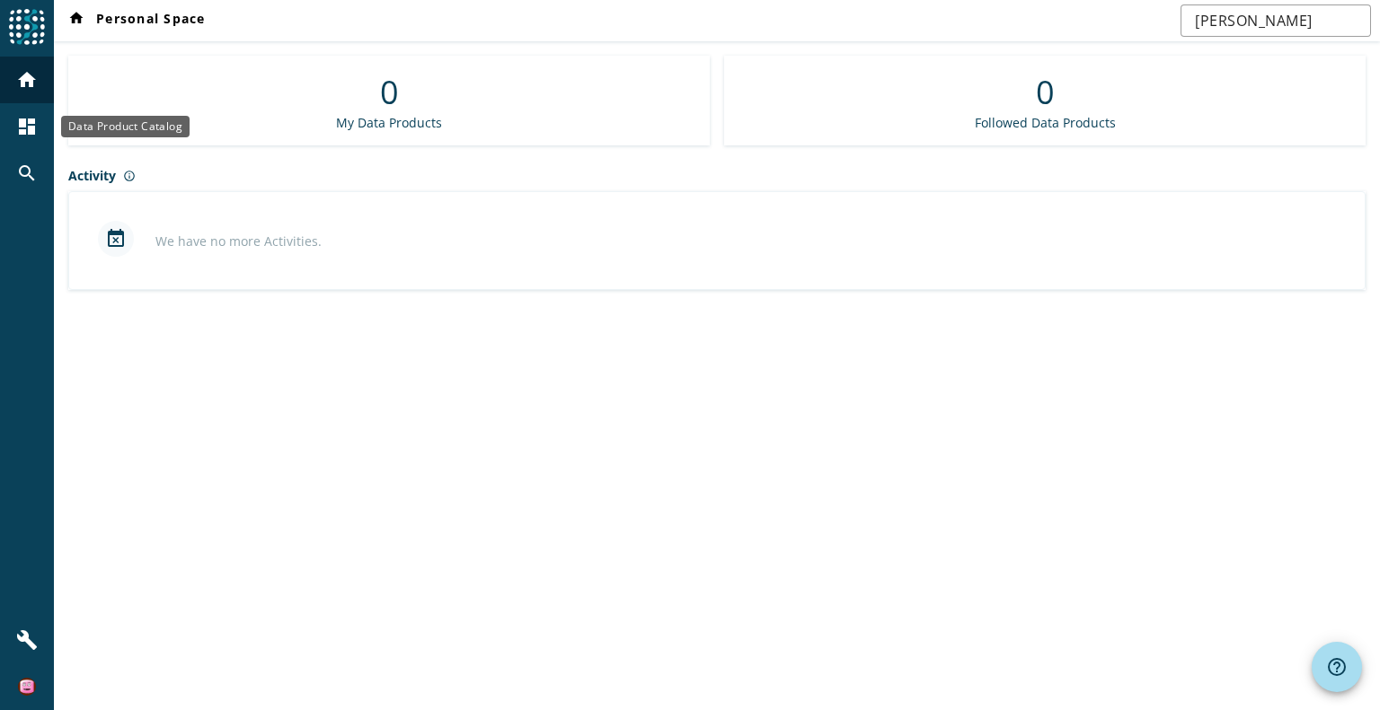
click at [21, 135] on mat-icon "dashboard" at bounding box center [27, 127] width 22 height 22
